Goal: Find specific page/section: Locate a particular part of the current website

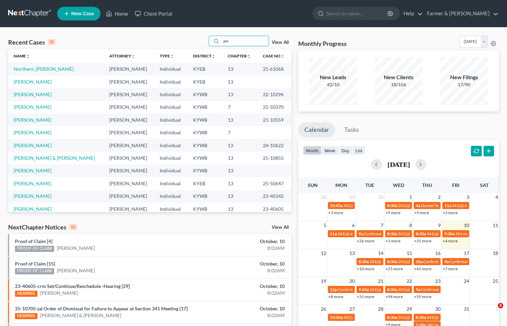
type input "a"
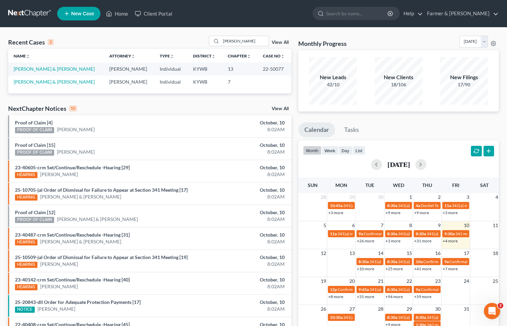
drag, startPoint x: 257, startPoint y: 42, endPoint x: 169, endPoint y: 41, distance: 88.2
click at [160, 45] on div "Recent Cases 2 [PERSON_NAME] View All" at bounding box center [149, 42] width 283 height 13
type input "muscovalley"
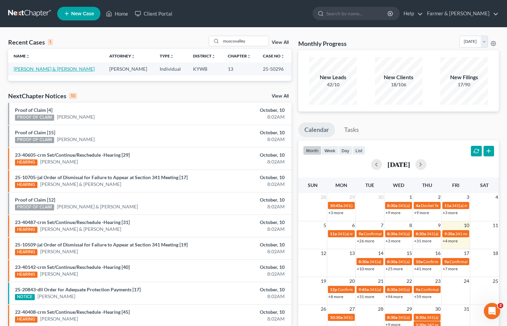
click at [51, 71] on link "[PERSON_NAME] & [PERSON_NAME]" at bounding box center [54, 69] width 81 height 6
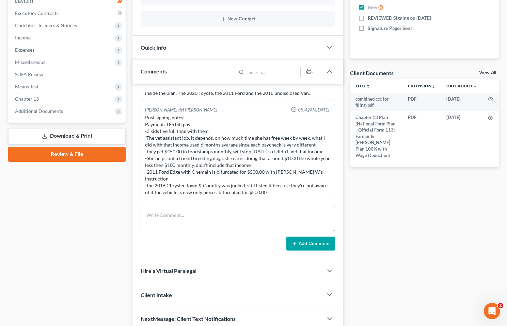
scroll to position [217, 0]
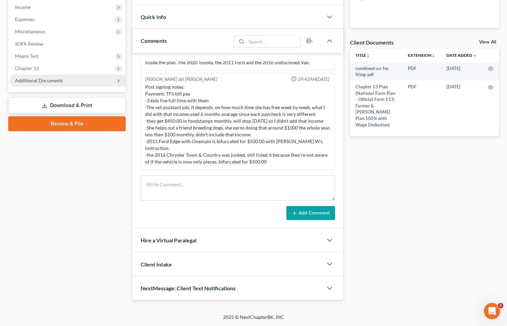
click at [41, 76] on span "Additional Documents" at bounding box center [68, 81] width 116 height 12
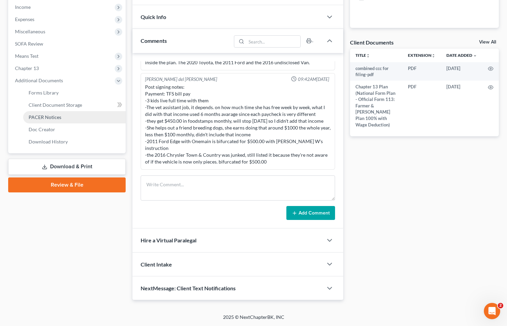
click at [50, 115] on span "PACER Notices" at bounding box center [45, 117] width 33 height 6
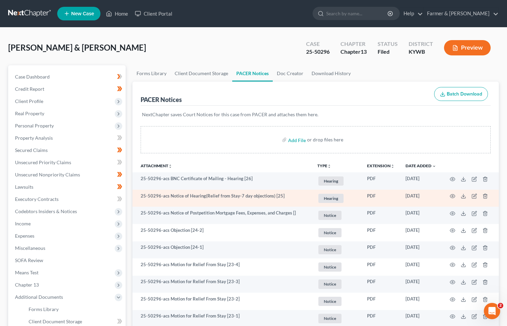
click at [449, 196] on td at bounding box center [470, 198] width 57 height 17
click at [450, 195] on icon "button" at bounding box center [452, 196] width 5 height 5
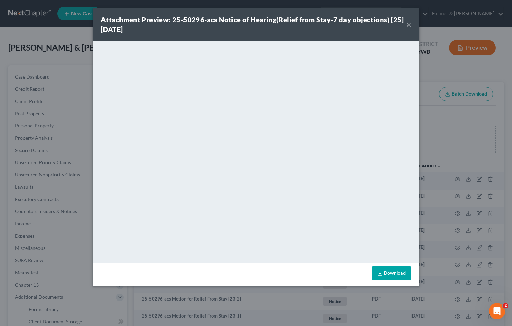
click at [410, 25] on button "×" at bounding box center [408, 24] width 5 height 8
